Goal: Task Accomplishment & Management: Manage account settings

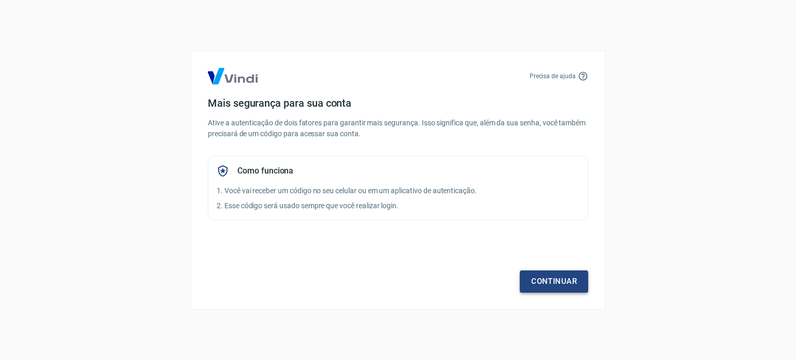
click at [550, 282] on link "Continuar" at bounding box center [554, 282] width 68 height 22
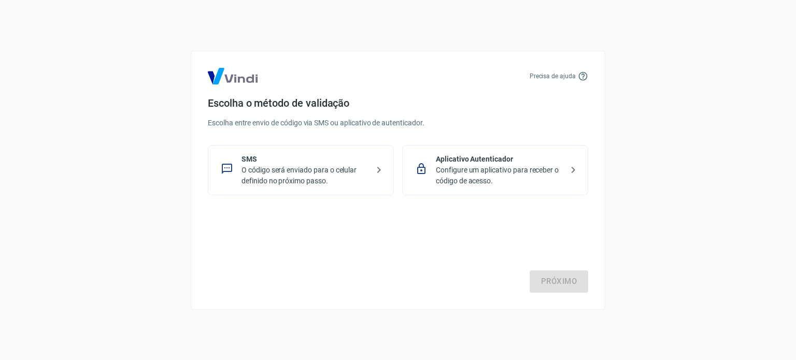
click at [464, 171] on p "Configure um aplicativo para receber o código de acesso." at bounding box center [499, 176] width 127 height 22
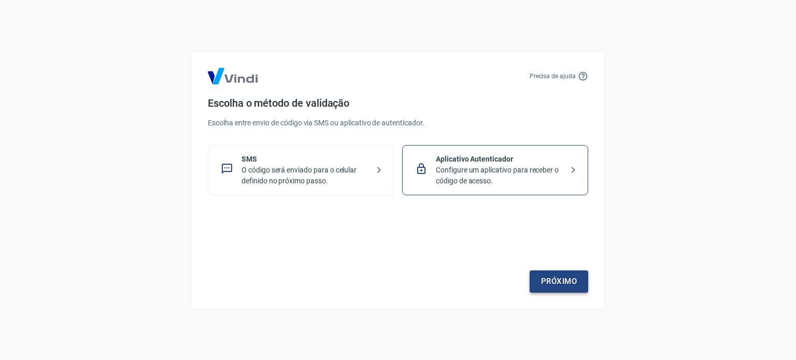
click at [547, 282] on link "Próximo" at bounding box center [559, 282] width 59 height 22
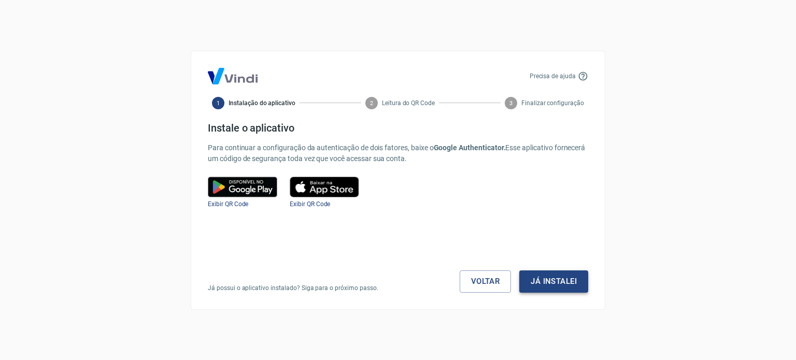
click at [560, 284] on button "Já instalei" at bounding box center [553, 282] width 69 height 22
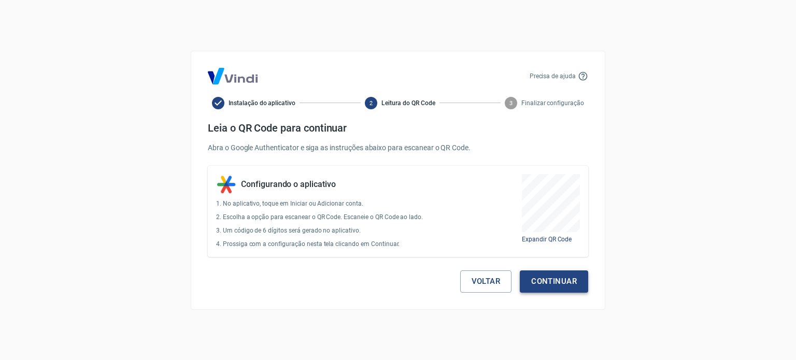
click at [562, 283] on button "Continuar" at bounding box center [554, 282] width 68 height 22
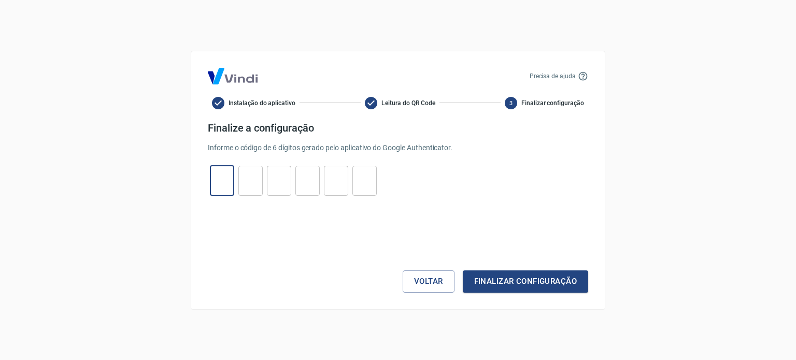
click at [229, 184] on input "tel" at bounding box center [222, 180] width 24 height 22
type input "1"
type input "2"
type input "0"
type input "2"
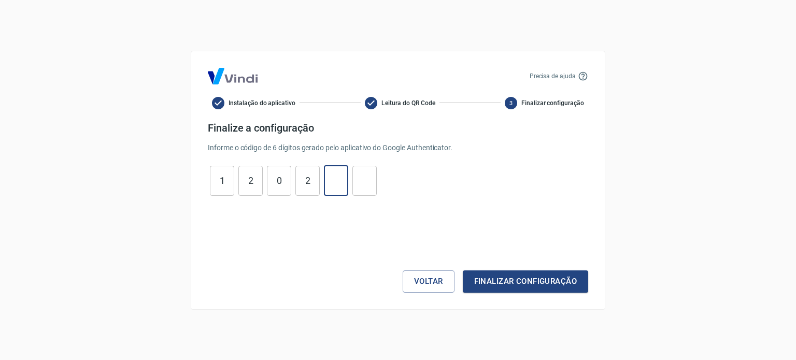
type input "7"
type input "0"
click at [502, 278] on button "Finalizar configuração" at bounding box center [525, 282] width 125 height 22
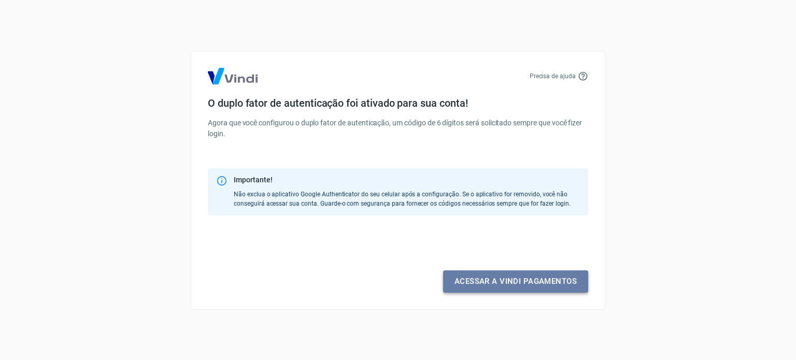
click at [509, 285] on link "Acessar a Vindi pagamentos" at bounding box center [515, 282] width 145 height 22
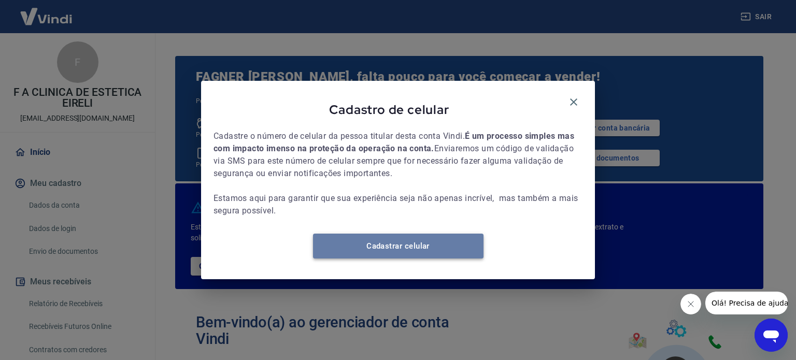
click at [421, 254] on link "Cadastrar celular" at bounding box center [398, 246] width 171 height 25
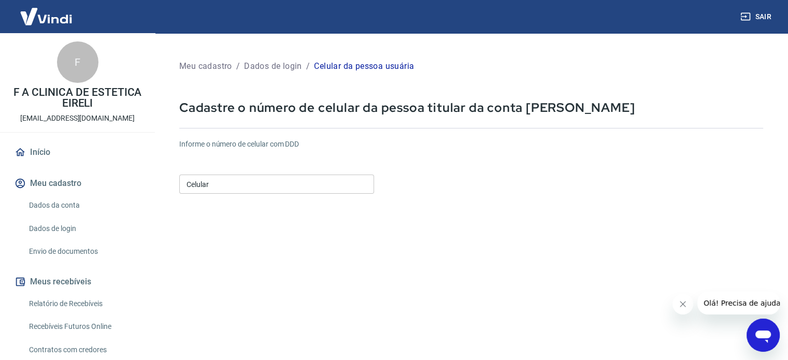
click at [239, 186] on input "Celular" at bounding box center [276, 184] width 195 height 19
type input "[PHONE_NUMBER]"
click at [467, 243] on form "Informe o número de celular com DDD Celular [PHONE_NUMBER] Celular Continuar Ca…" at bounding box center [471, 282] width 584 height 303
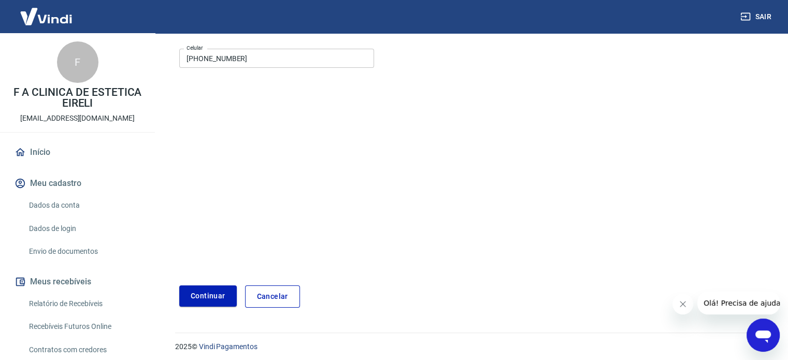
scroll to position [130, 0]
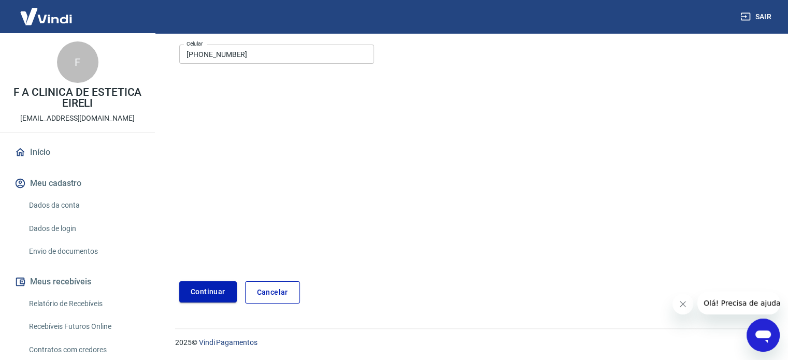
click at [223, 288] on button "Continuar" at bounding box center [208, 291] width 58 height 21
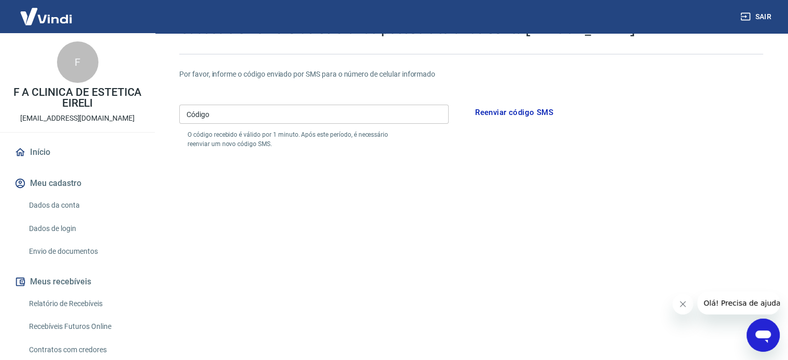
scroll to position [26, 0]
